Goal: Find specific page/section: Find specific page/section

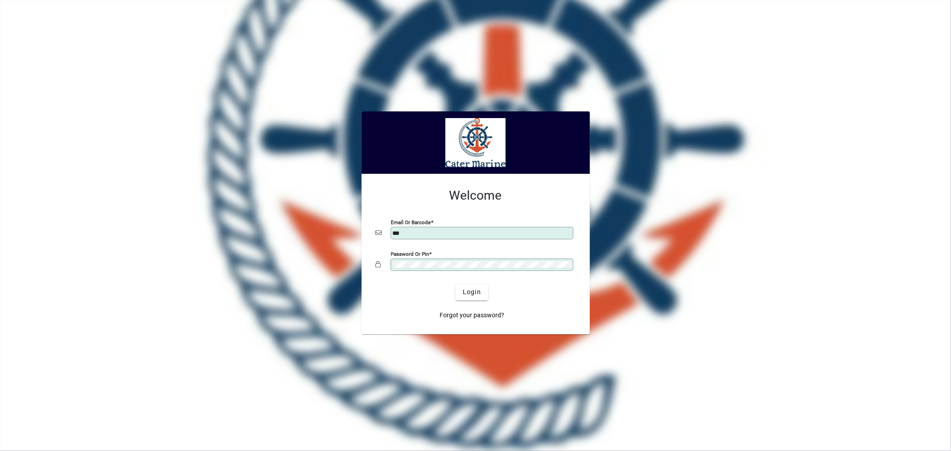
type input "**********"
click at [469, 293] on span "Login" at bounding box center [472, 292] width 18 height 9
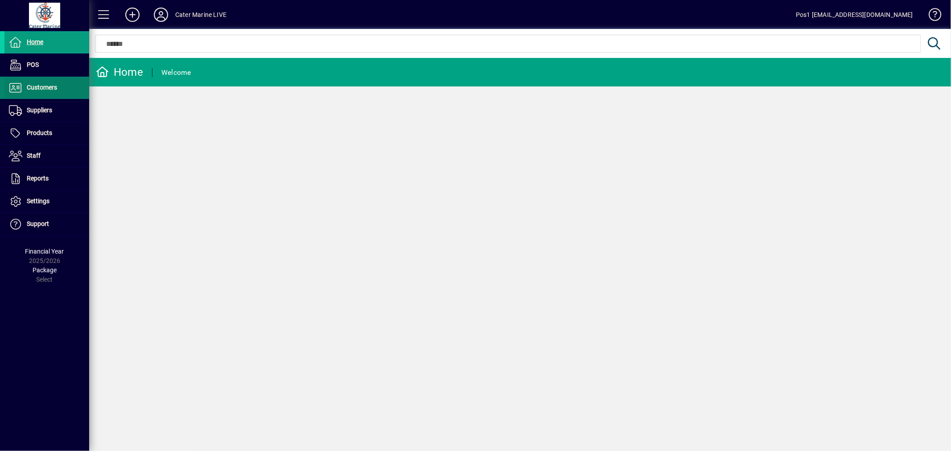
click at [45, 86] on span "Customers" at bounding box center [42, 87] width 30 height 7
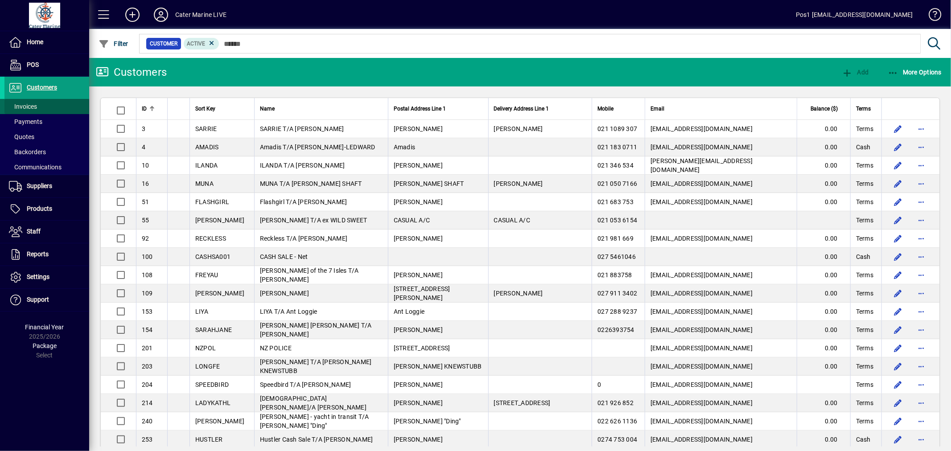
click at [33, 104] on span "Invoices" at bounding box center [23, 106] width 28 height 7
